Goal: Complete application form

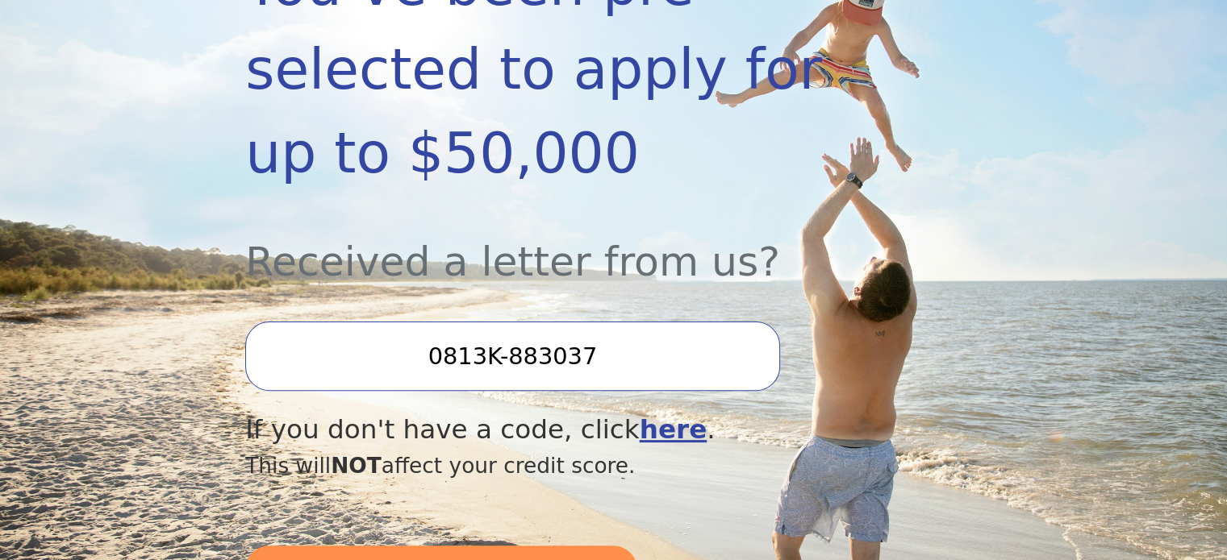
scroll to position [484, 0]
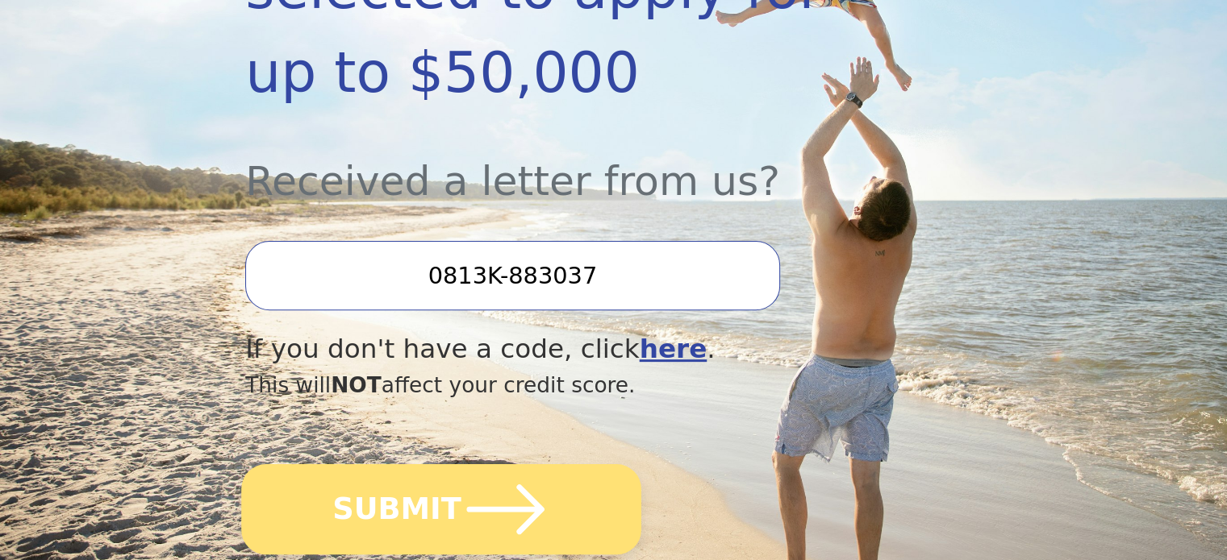
click at [441, 464] on button "SUBMIT" at bounding box center [441, 509] width 400 height 90
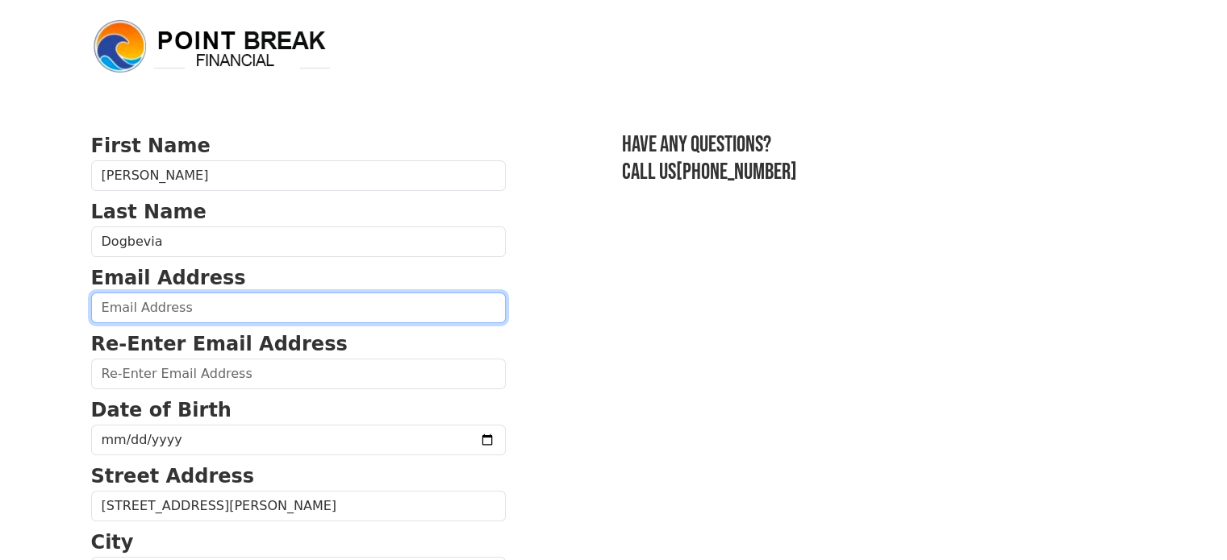
click at [278, 314] on input "email" at bounding box center [298, 308] width 414 height 31
type input "[EMAIL_ADDRESS][DOMAIN_NAME]"
type input "[PHONE_NUMBER]"
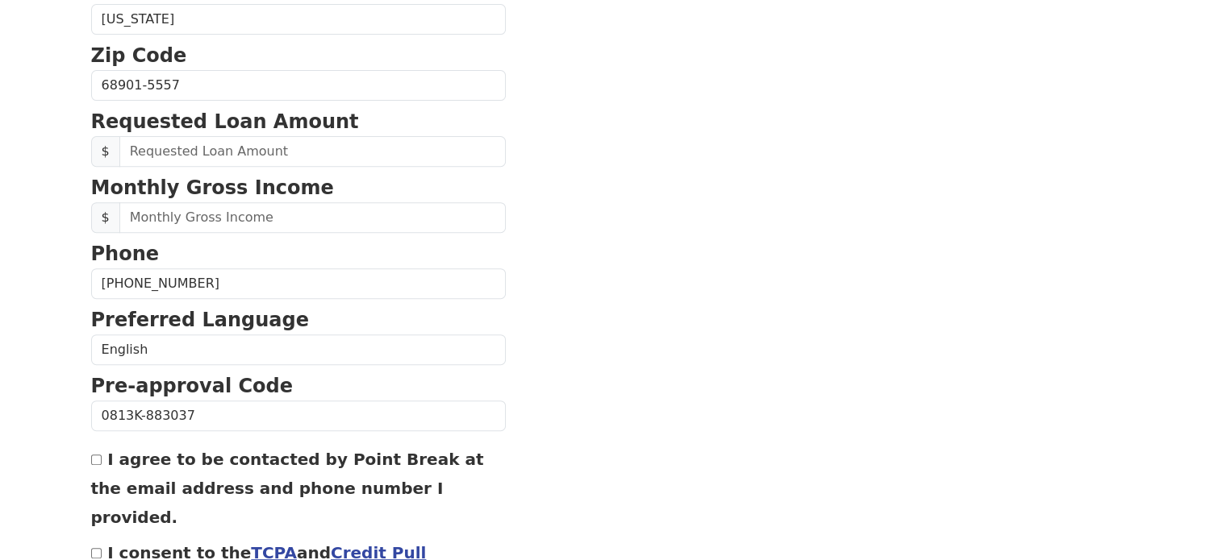
scroll to position [700, 0]
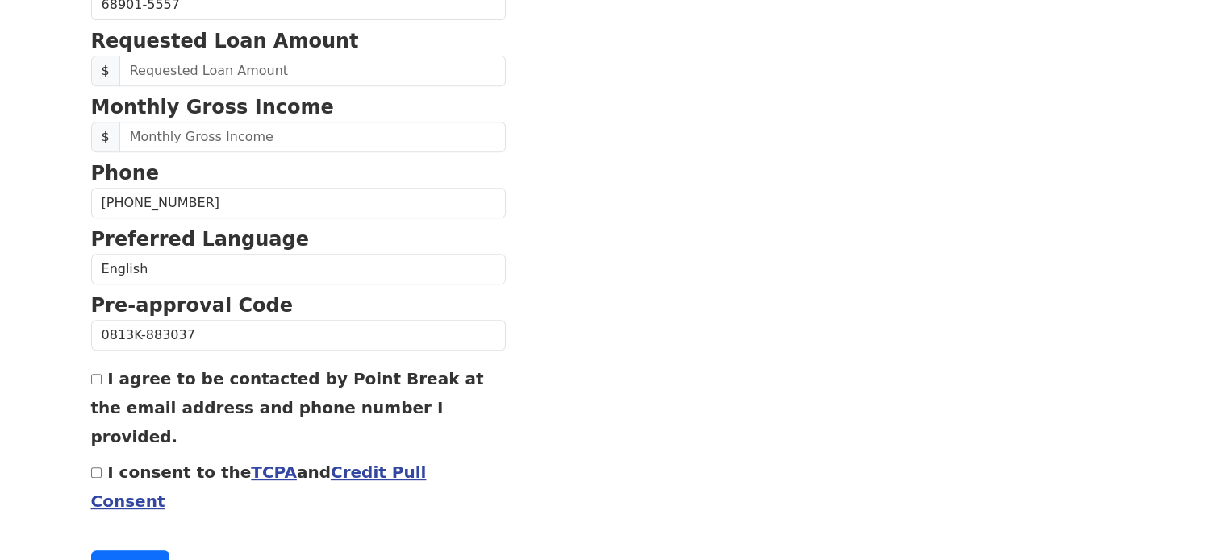
click at [91, 374] on input "I agree to be contacted by Point Break at the email address and phone number I …" at bounding box center [96, 379] width 10 height 10
checkbox input "true"
click at [94, 468] on input "I consent to the TCPA and Credit Pull Consent" at bounding box center [96, 473] width 10 height 10
checkbox input "true"
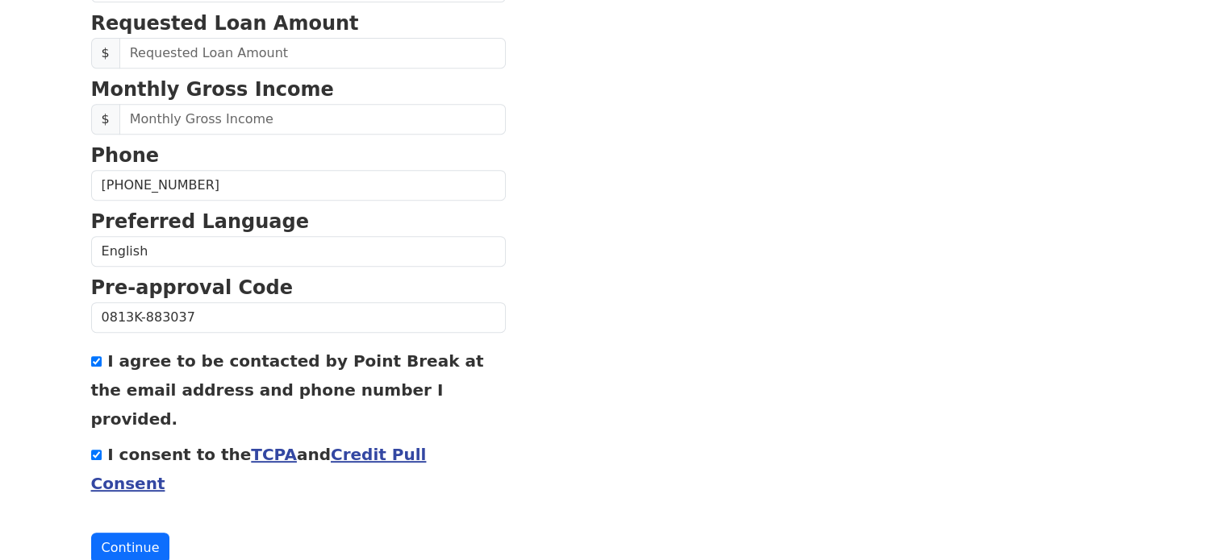
scroll to position [476, 0]
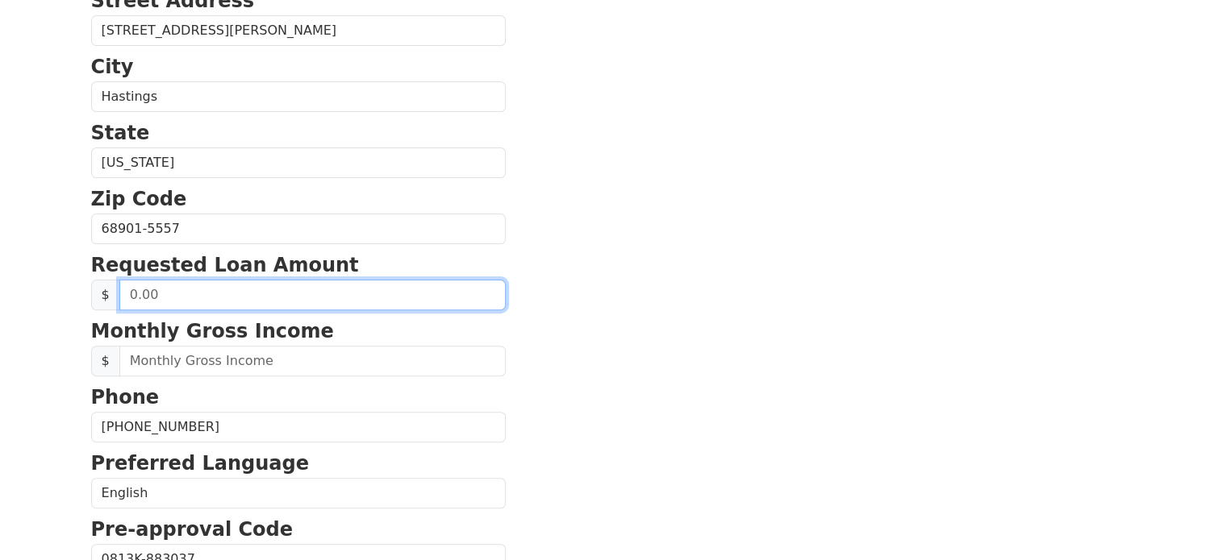
click at [371, 289] on input "text" at bounding box center [312, 295] width 386 height 31
type input "30,000.00"
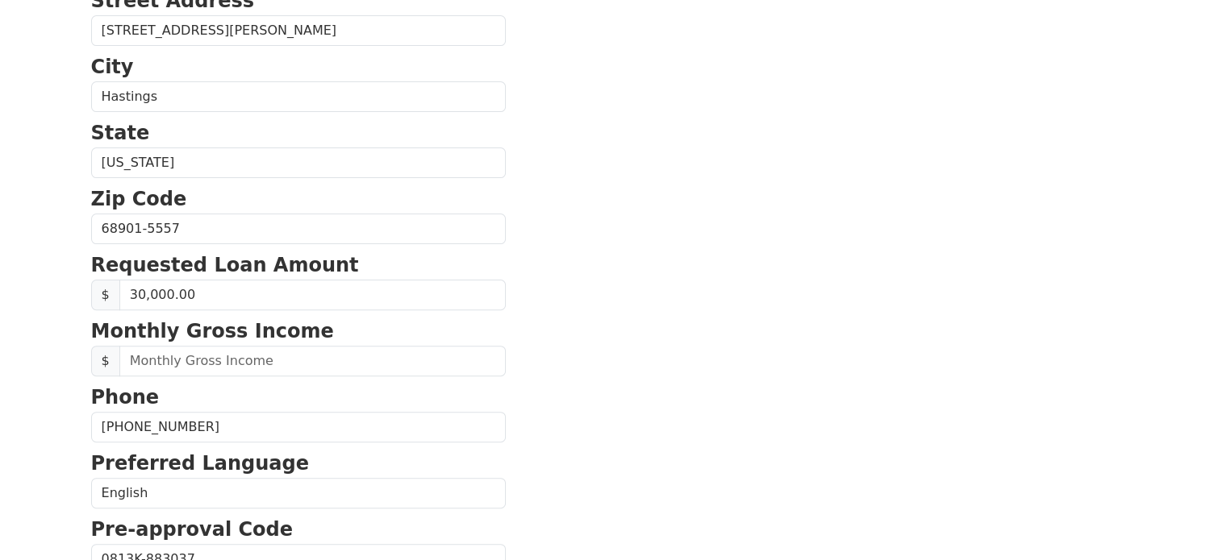
click at [387, 323] on p "Monthly Gross Income" at bounding box center [298, 331] width 414 height 29
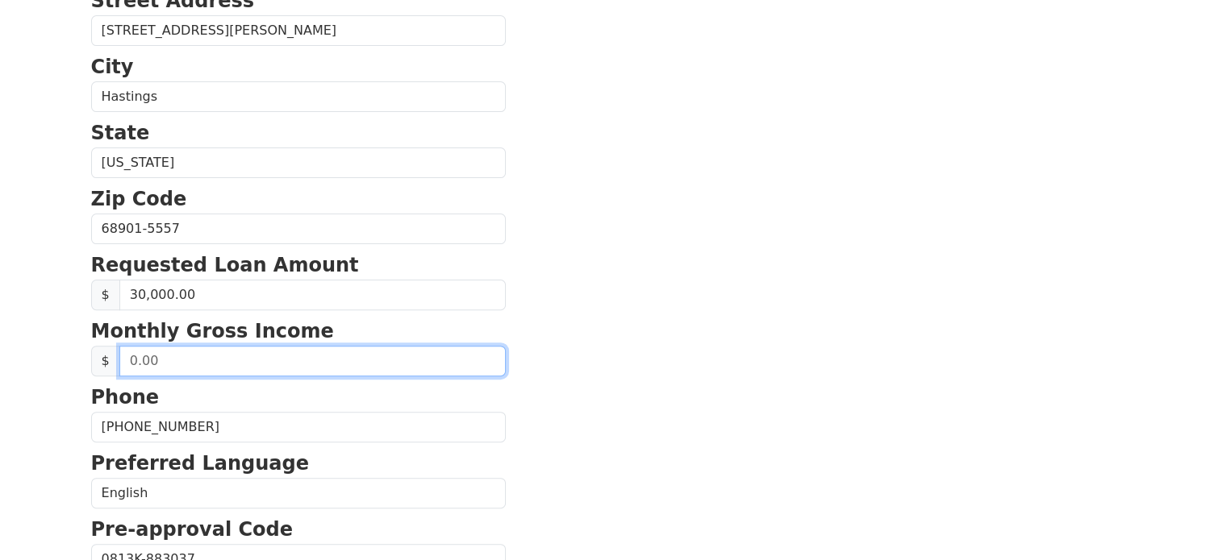
click at [371, 356] on input "text" at bounding box center [312, 361] width 386 height 31
type input "6,250.00"
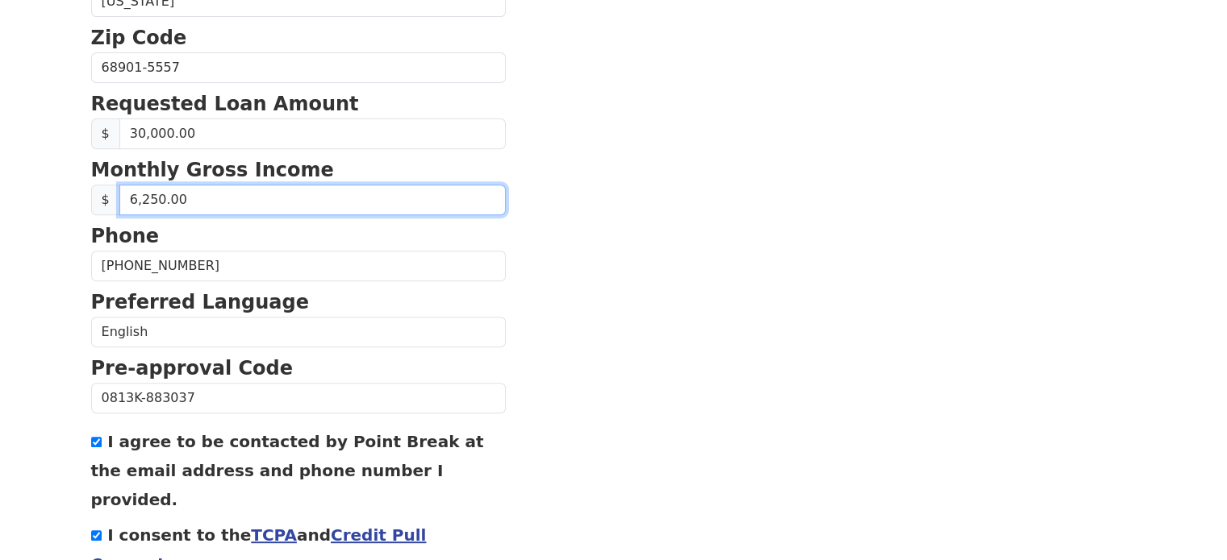
scroll to position [718, 0]
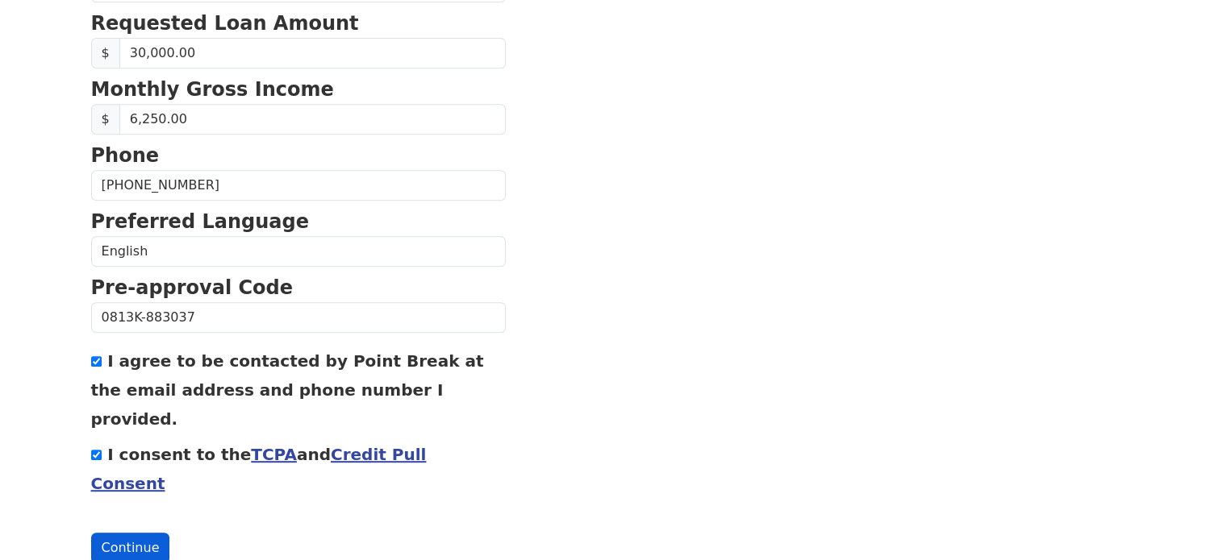
click at [126, 533] on button "Continue" at bounding box center [130, 548] width 79 height 31
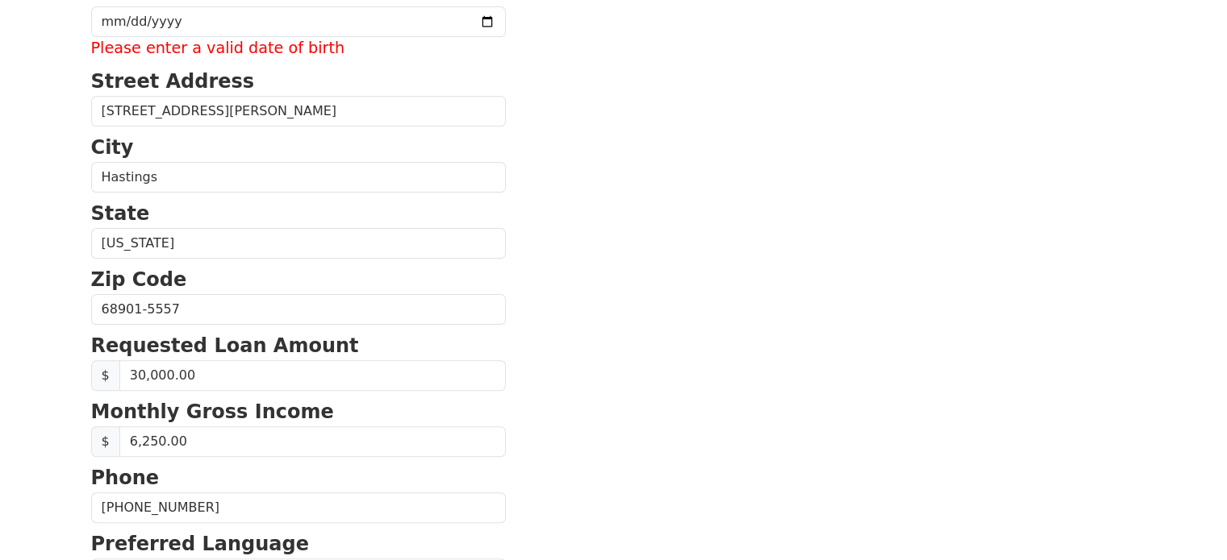
scroll to position [338, 0]
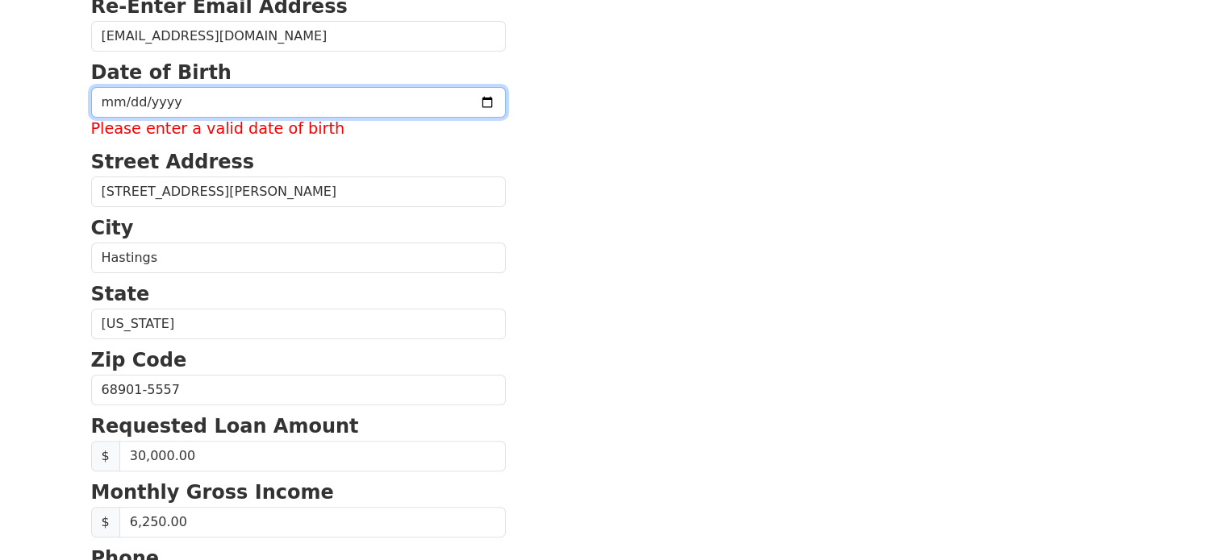
click at [126, 97] on input "date" at bounding box center [298, 102] width 414 height 31
type input "[DATE]"
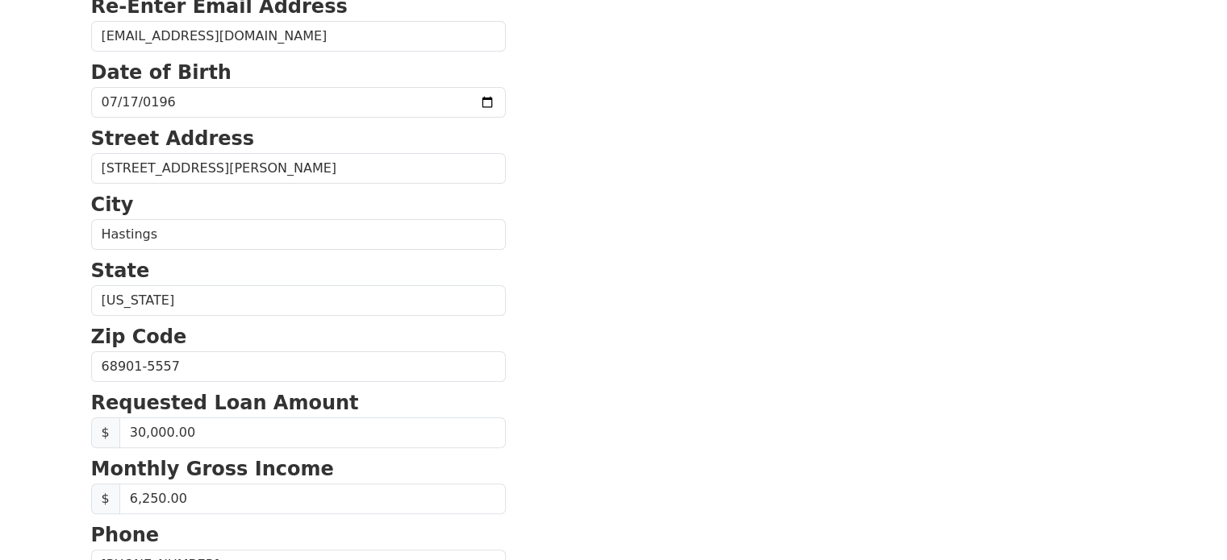
click at [271, 127] on p "Street Address" at bounding box center [298, 138] width 414 height 29
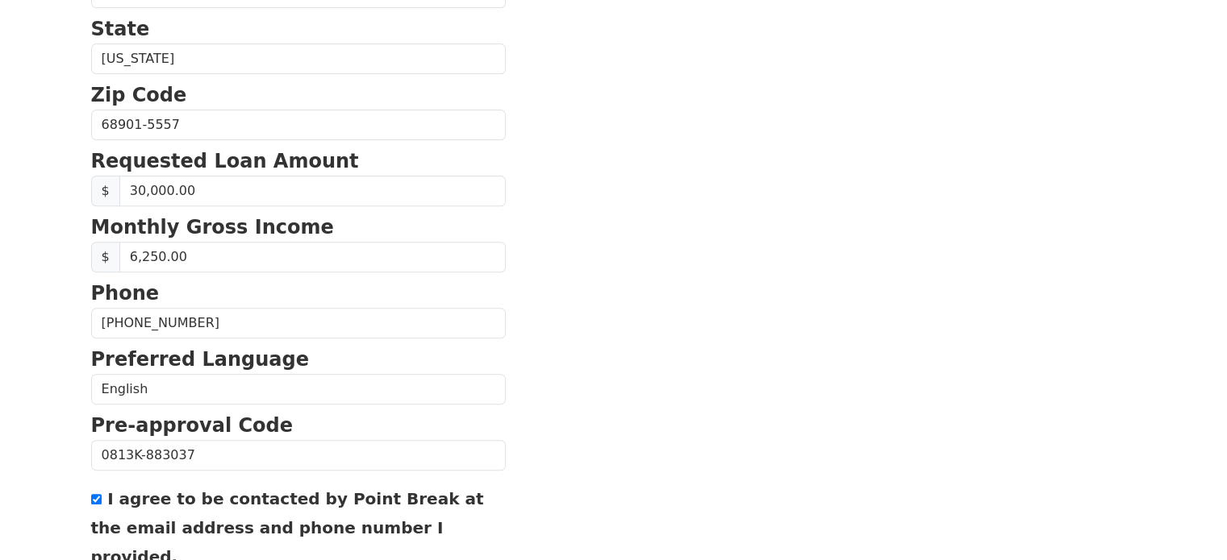
scroll to position [660, 0]
